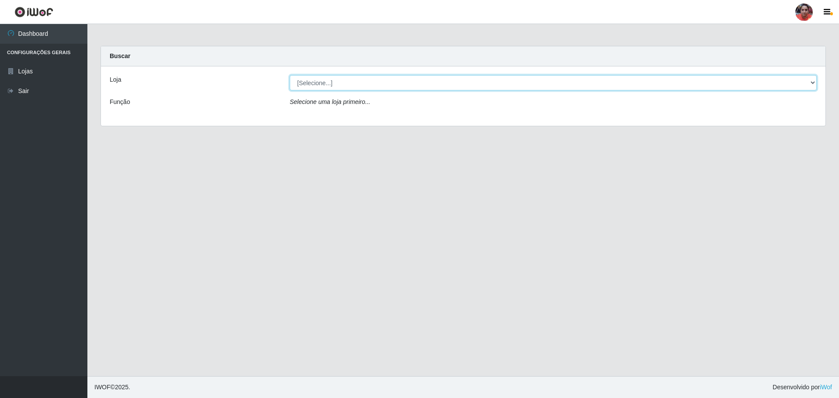
click at [811, 85] on select "[Selecione...] Mar Vermelho - Loja 05" at bounding box center [553, 82] width 527 height 15
select select "252"
click at [290, 75] on select "[Selecione...] Mar Vermelho - Loja 05" at bounding box center [553, 82] width 527 height 15
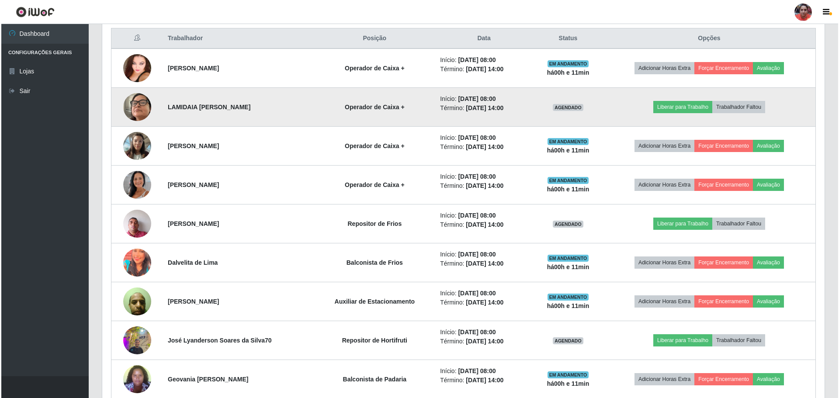
scroll to position [349, 0]
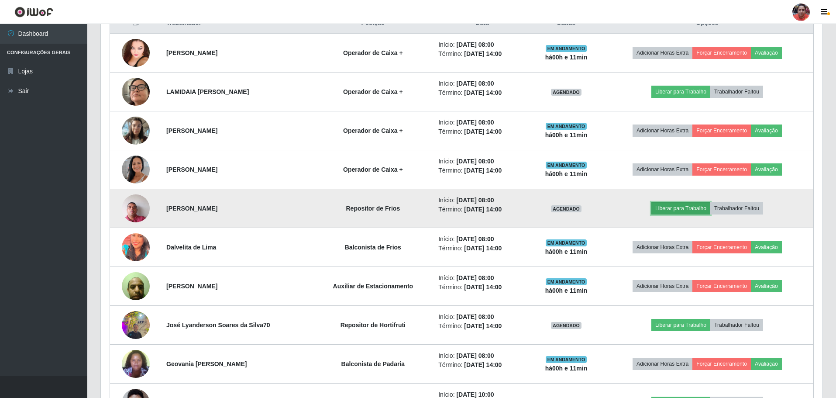
click at [668, 206] on button "Liberar para Trabalho" at bounding box center [681, 208] width 59 height 12
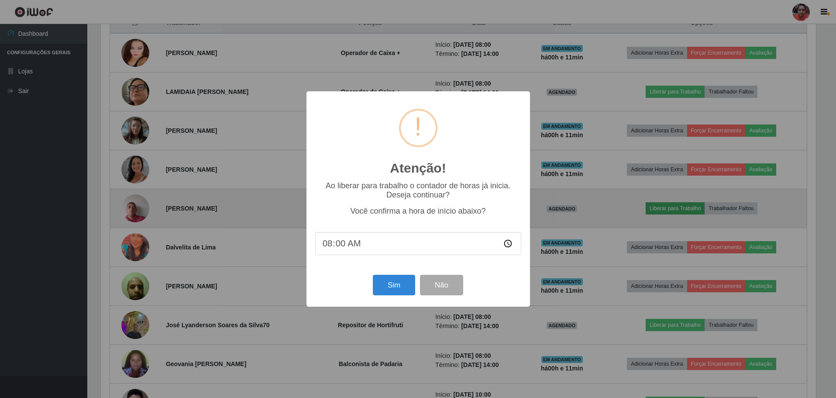
scroll to position [181, 718]
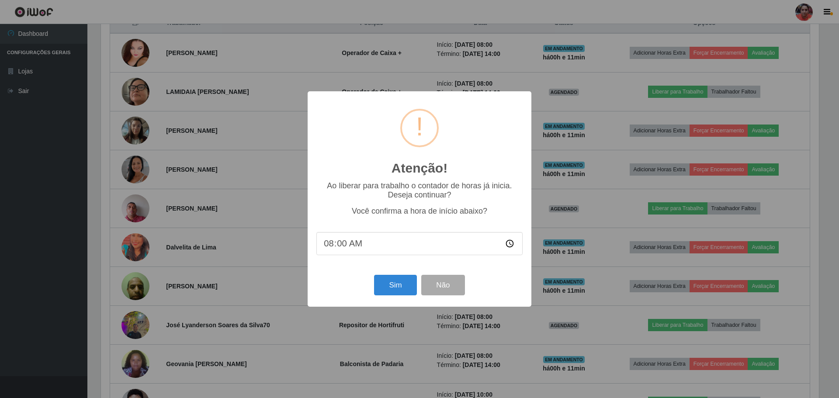
click at [341, 248] on input "08:00" at bounding box center [419, 243] width 206 height 23
type input "08:10"
click at [392, 286] on button "Sim" at bounding box center [395, 285] width 42 height 21
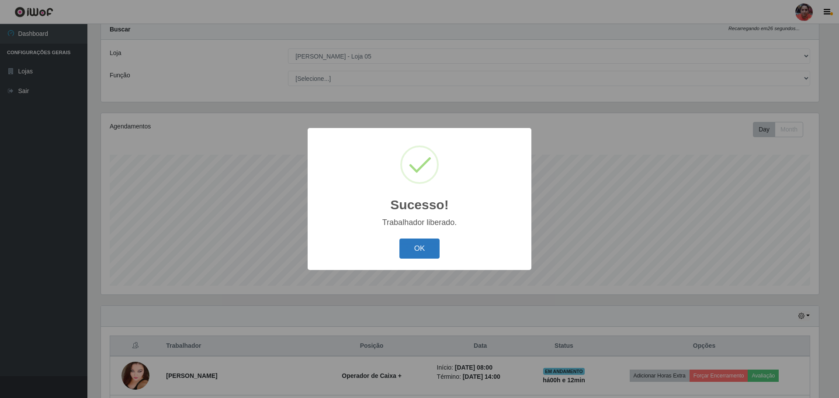
click at [414, 245] on button "OK" at bounding box center [419, 248] width 41 height 21
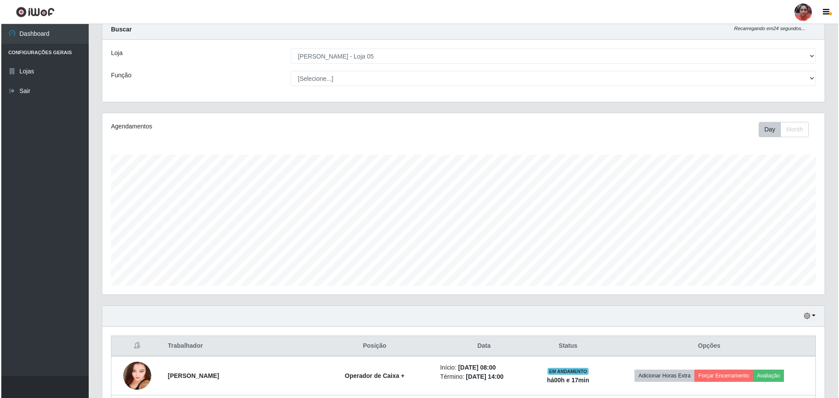
scroll to position [201, 0]
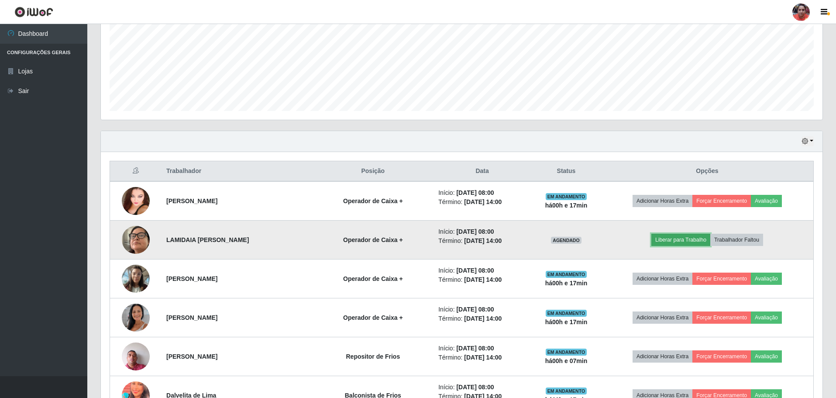
click at [668, 243] on button "Liberar para Trabalho" at bounding box center [681, 240] width 59 height 12
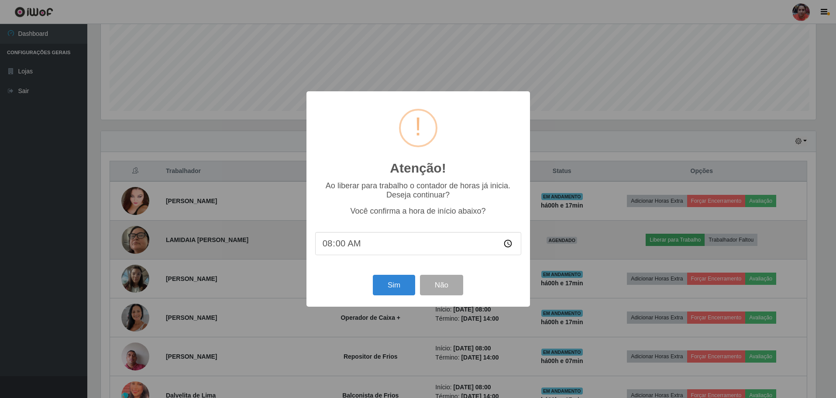
scroll to position [181, 718]
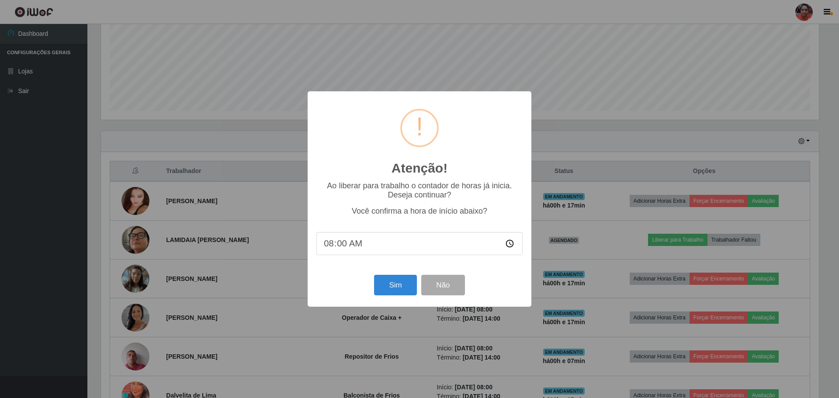
click at [342, 246] on input "08:00" at bounding box center [419, 243] width 206 height 23
type input "08:15"
click at [390, 290] on button "Sim" at bounding box center [395, 285] width 42 height 21
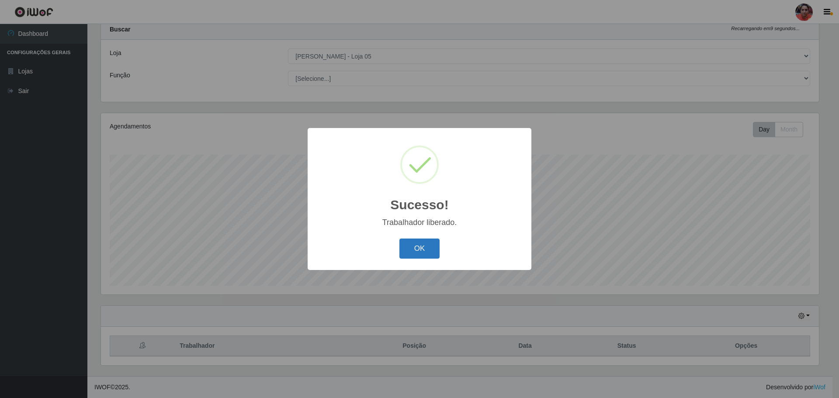
click at [411, 249] on button "OK" at bounding box center [419, 248] width 41 height 21
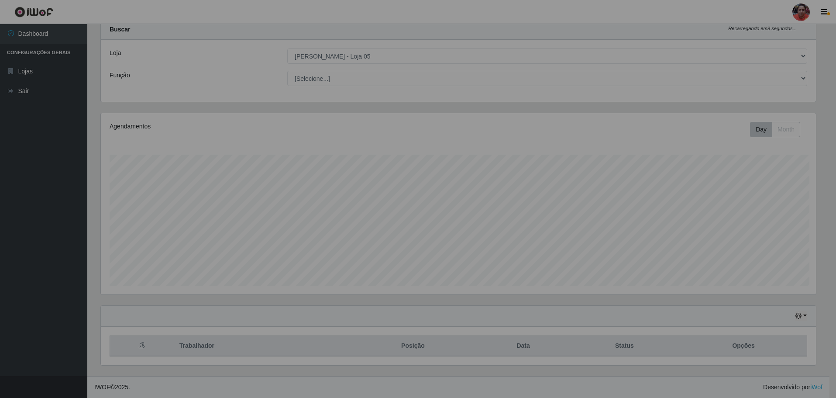
scroll to position [181, 722]
